Goal: Task Accomplishment & Management: Manage account settings

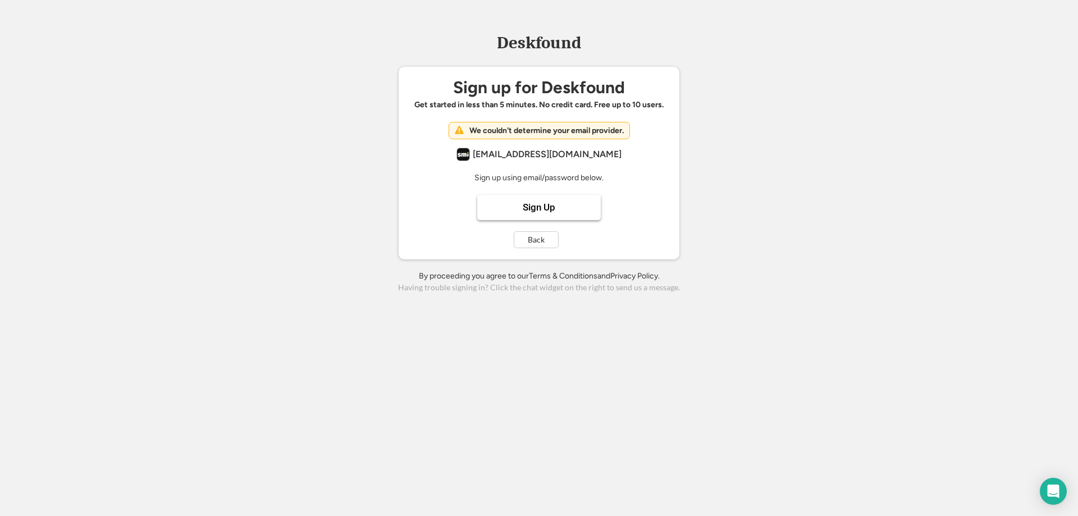
click at [570, 153] on div "[EMAIL_ADDRESS][DOMAIN_NAME]" at bounding box center [547, 154] width 149 height 10
click at [547, 241] on button "Back" at bounding box center [536, 239] width 45 height 17
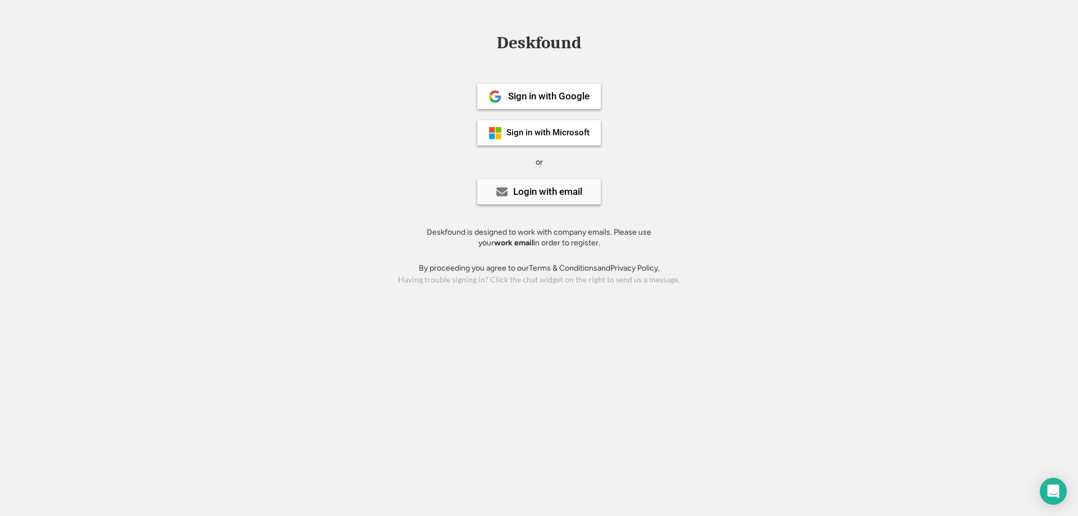
click at [549, 200] on div "Login with email" at bounding box center [538, 191] width 123 height 25
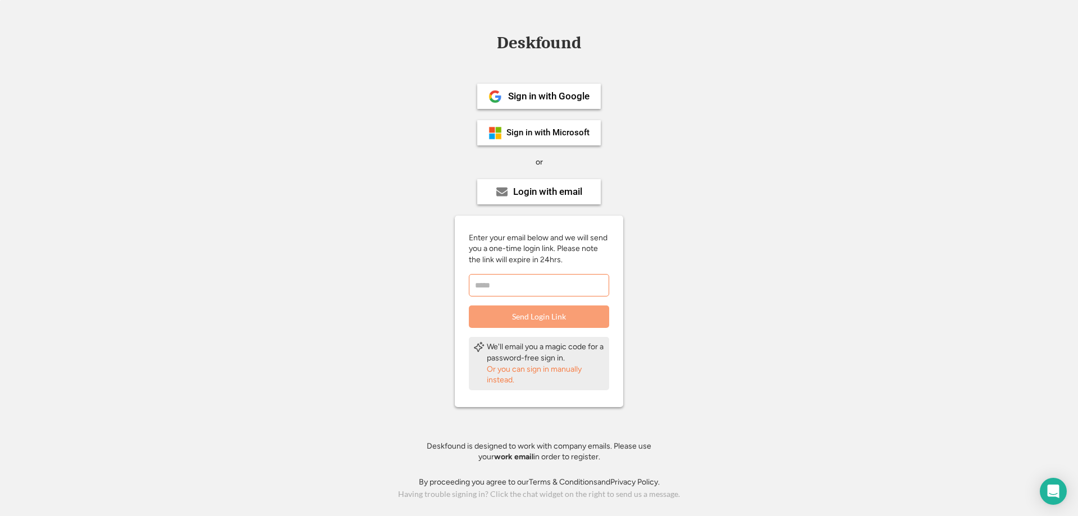
click at [557, 287] on input "email" at bounding box center [539, 285] width 140 height 22
click at [536, 283] on input "email" at bounding box center [539, 285] width 140 height 22
type input "**********"
click at [560, 310] on button "Send Login Link" at bounding box center [539, 316] width 140 height 22
